Goal: Task Accomplishment & Management: Manage account settings

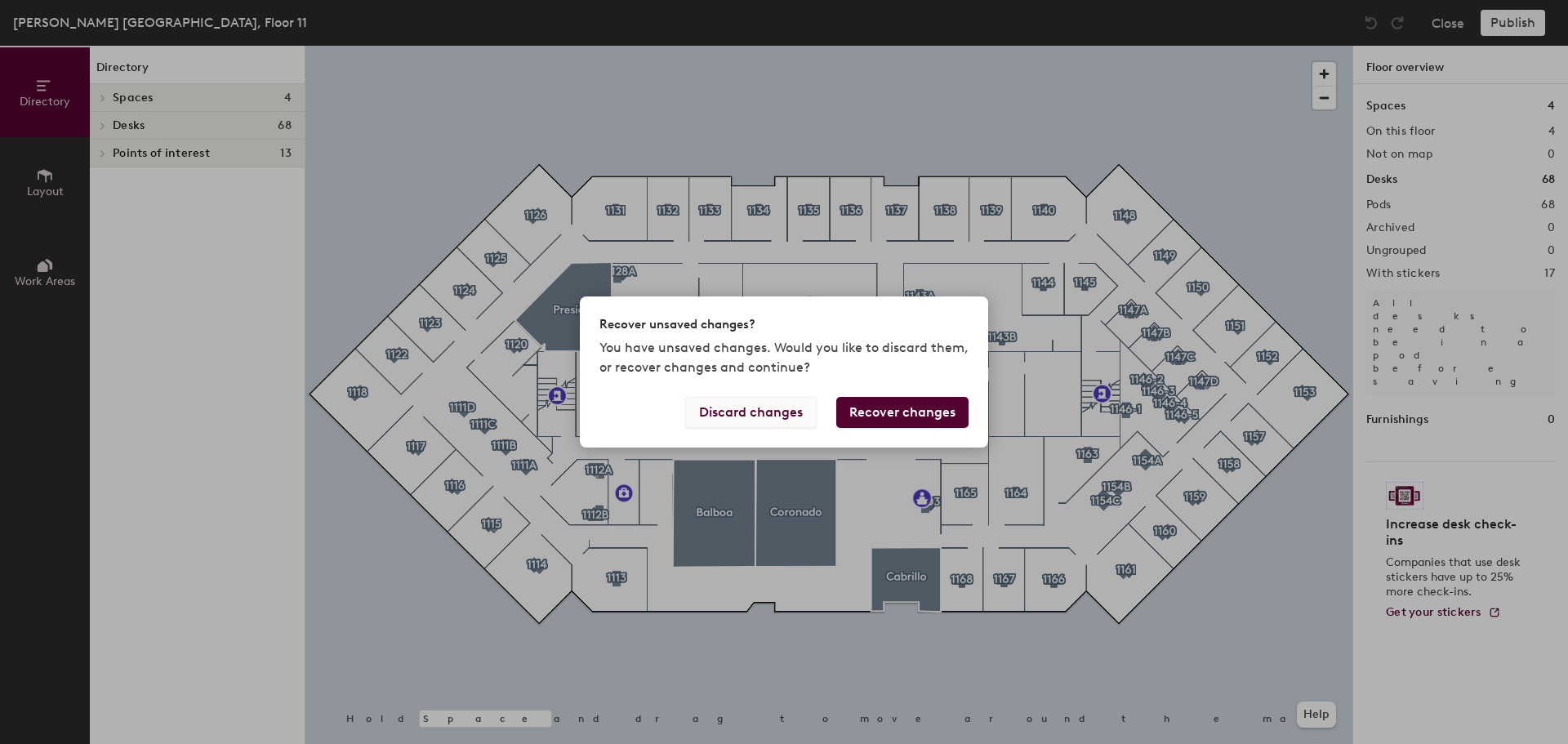
click at [761, 411] on button "Discard changes" at bounding box center [751, 412] width 132 height 31
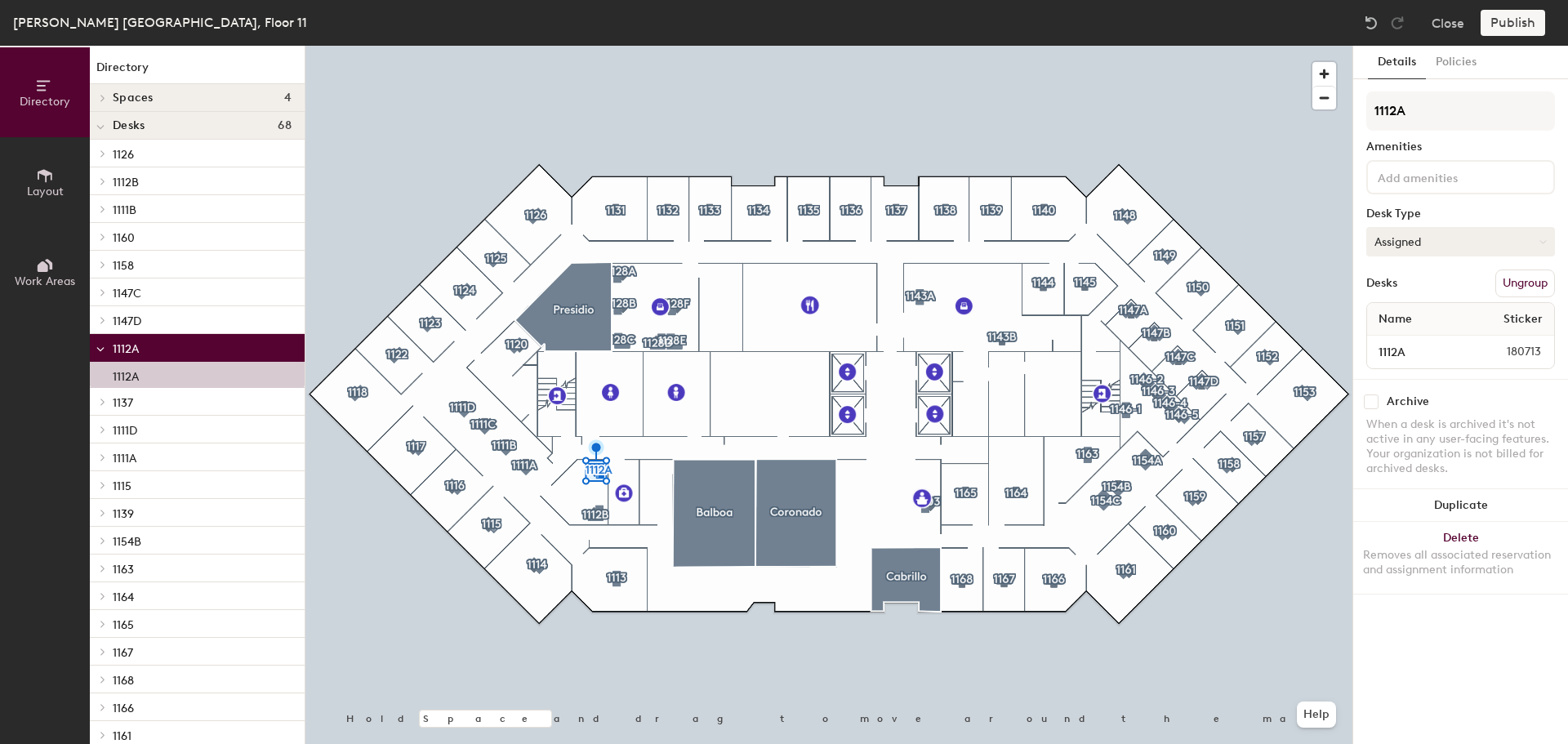
click at [1419, 233] on button "Assigned" at bounding box center [1460, 242] width 188 height 29
click at [1399, 336] on div "Hoteled" at bounding box center [1448, 340] width 163 height 24
click at [1514, 18] on button "Publish" at bounding box center [1512, 22] width 64 height 26
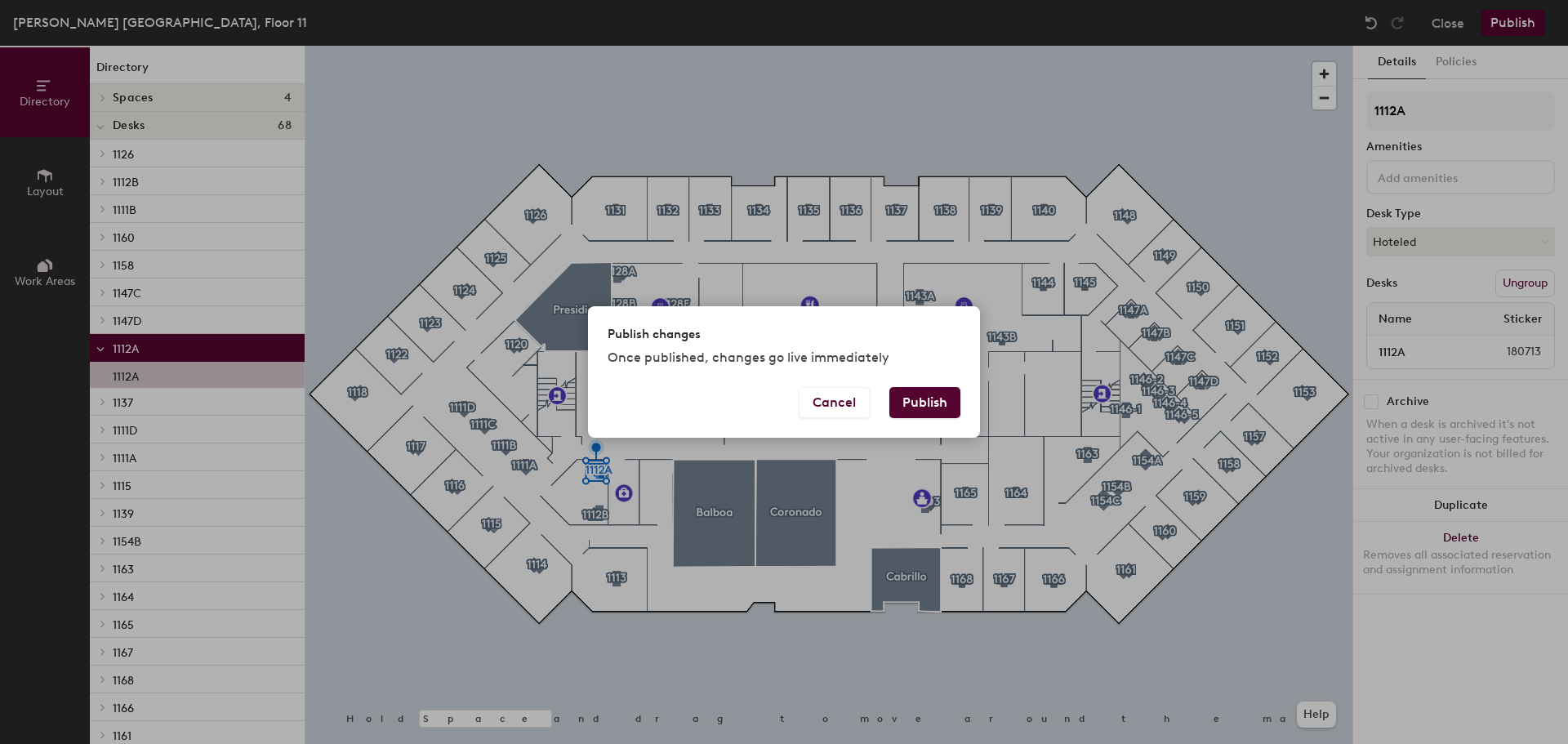
click at [920, 403] on button "Publish" at bounding box center [924, 403] width 71 height 31
